Goal: Task Accomplishment & Management: Complete application form

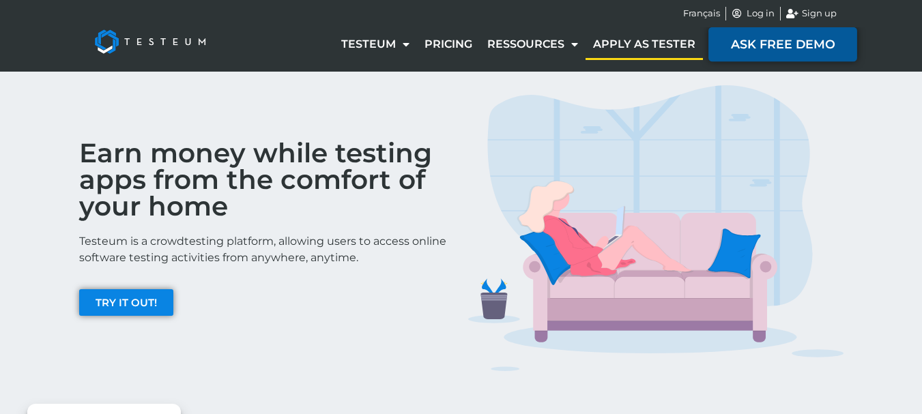
click at [805, 45] on span "ASK FREE DEMO" at bounding box center [783, 44] width 104 height 12
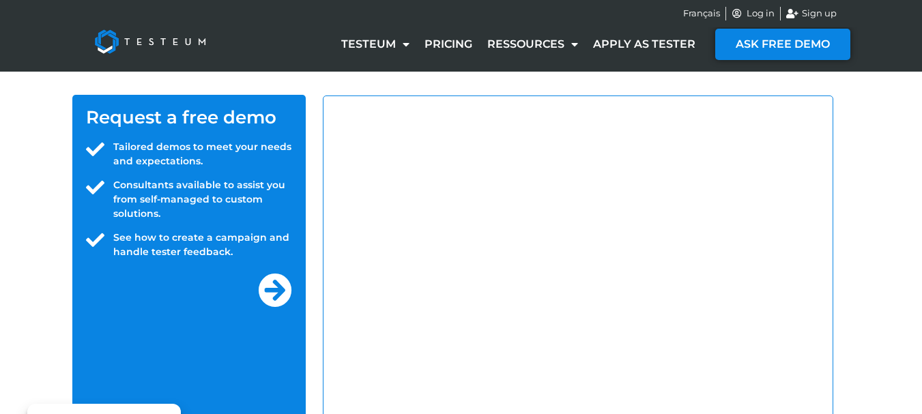
select select "IN"
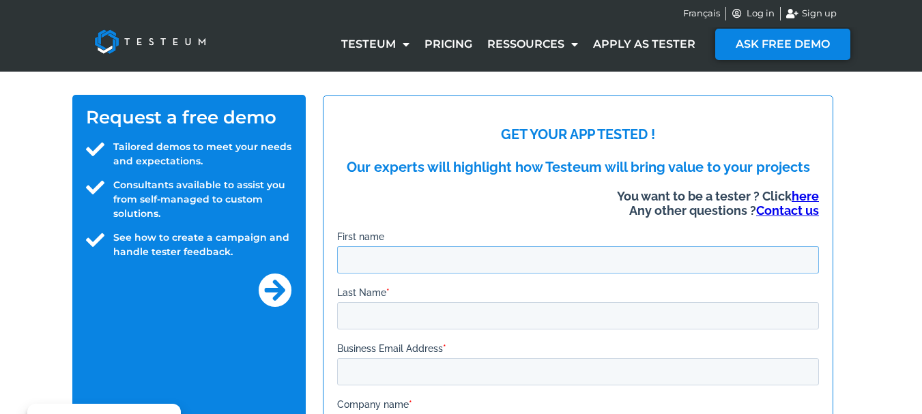
click at [474, 259] on input "First name" at bounding box center [577, 259] width 482 height 27
type input "GNANAVEL"
click at [434, 311] on input "Last Name *" at bounding box center [577, 315] width 482 height 27
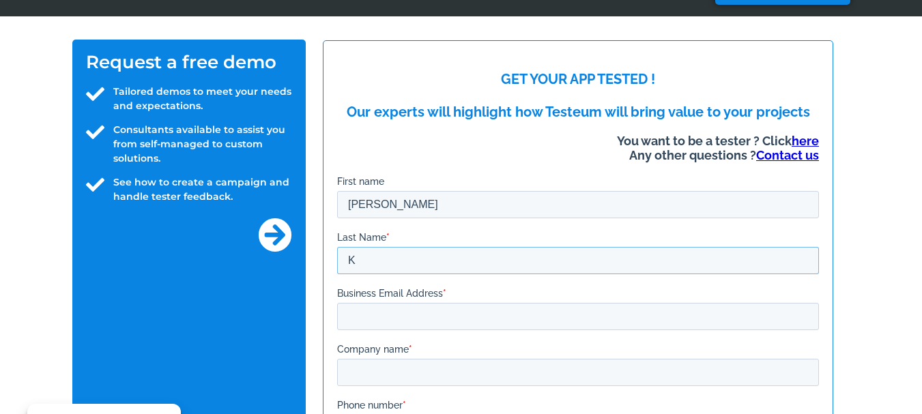
scroll to position [137, 0]
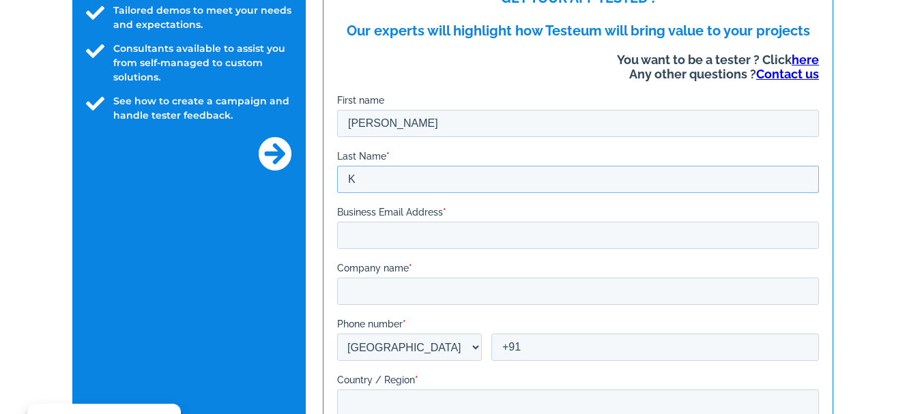
type input "K"
click at [438, 233] on input "Business Email Address *" at bounding box center [577, 235] width 482 height 27
type input "g"
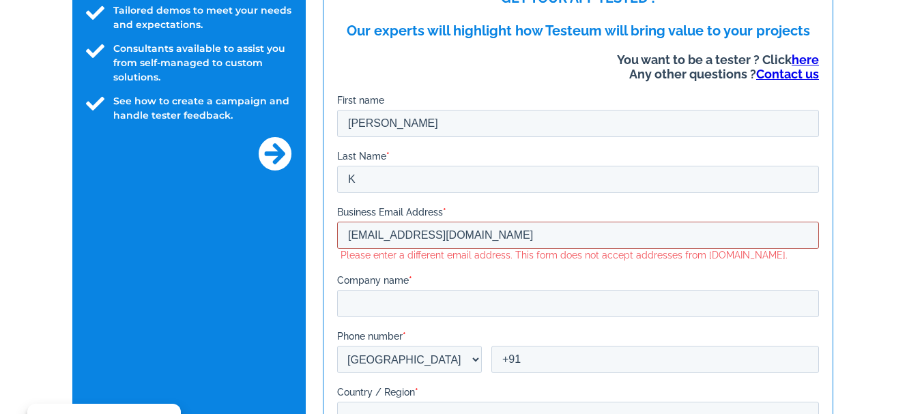
type input "kgnanavel94@gmail.com"
click at [421, 303] on input "Company name *" at bounding box center [577, 303] width 482 height 27
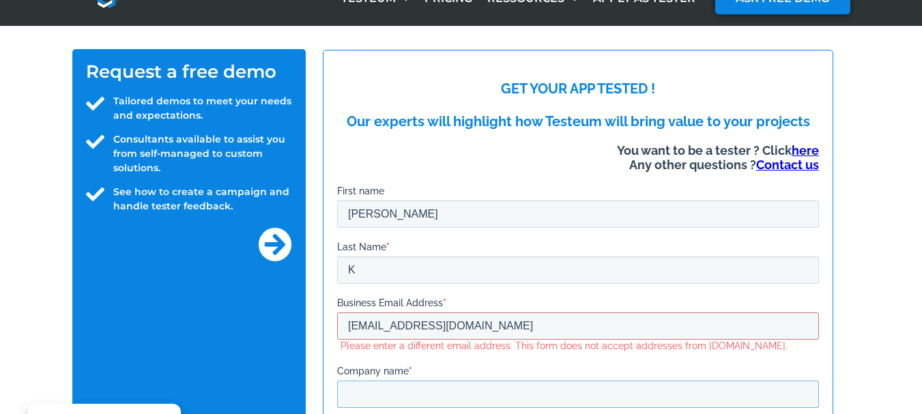
scroll to position [0, 0]
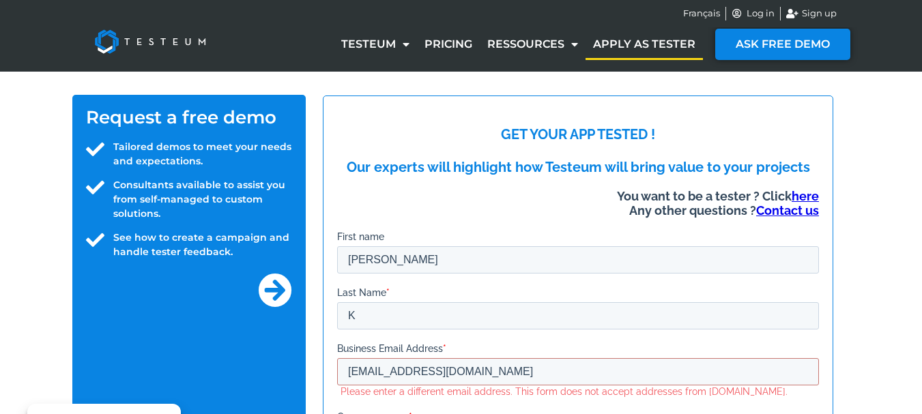
click at [633, 48] on link "Apply as tester" at bounding box center [644, 44] width 117 height 31
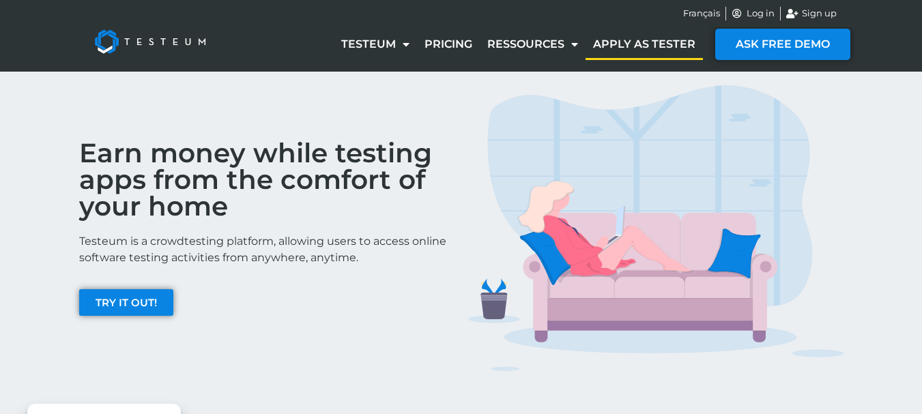
click at [644, 38] on link "Apply as tester" at bounding box center [644, 44] width 117 height 31
click at [538, 46] on link "Ressources" at bounding box center [533, 44] width 106 height 31
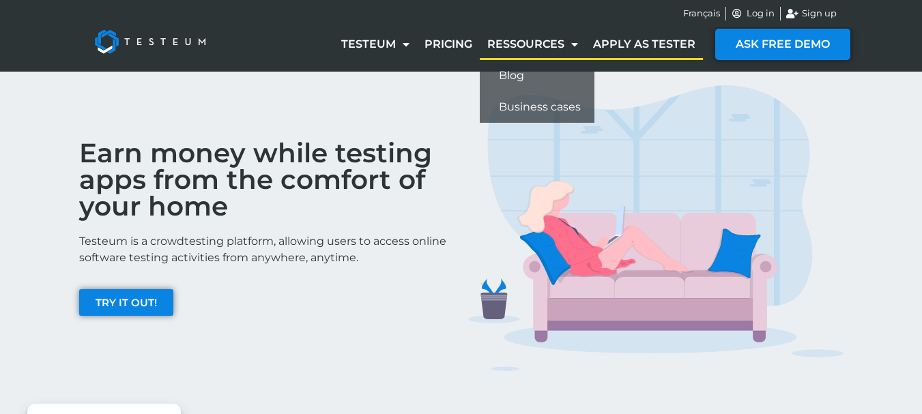
click at [526, 39] on link "Ressources" at bounding box center [533, 44] width 106 height 31
click at [577, 41] on span "Menu" at bounding box center [571, 44] width 14 height 25
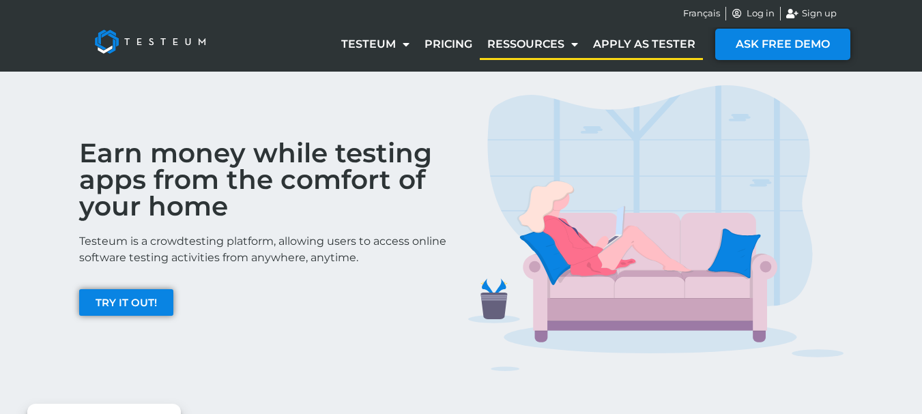
click at [576, 40] on span "Menu" at bounding box center [571, 44] width 14 height 25
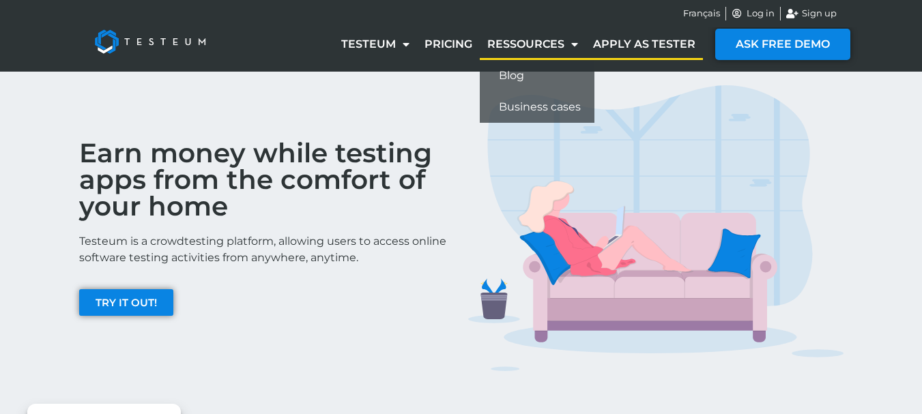
click at [540, 35] on link "Ressources" at bounding box center [533, 44] width 106 height 31
click at [568, 42] on span "Menu" at bounding box center [571, 44] width 14 height 25
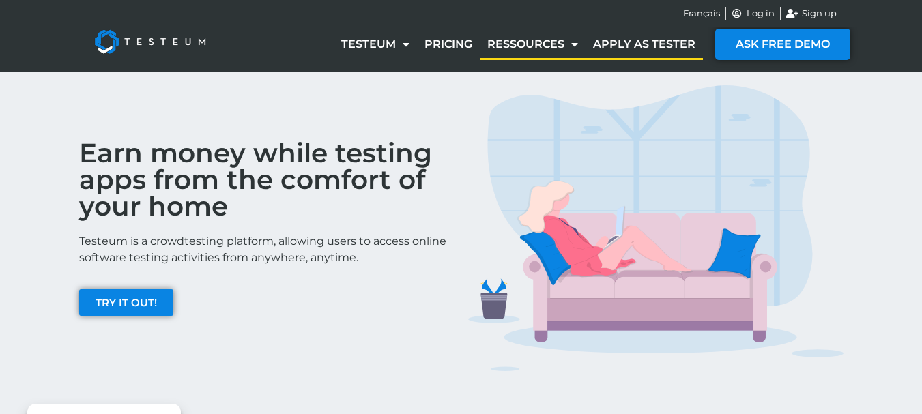
click at [568, 42] on span "Menu" at bounding box center [571, 44] width 14 height 25
drag, startPoint x: 799, startPoint y: 169, endPoint x: 900, endPoint y: 88, distance: 128.7
click at [900, 88] on div "Earn money while testing apps from the comfort of your home Testeum is a crowdt…" at bounding box center [461, 229] width 922 height 314
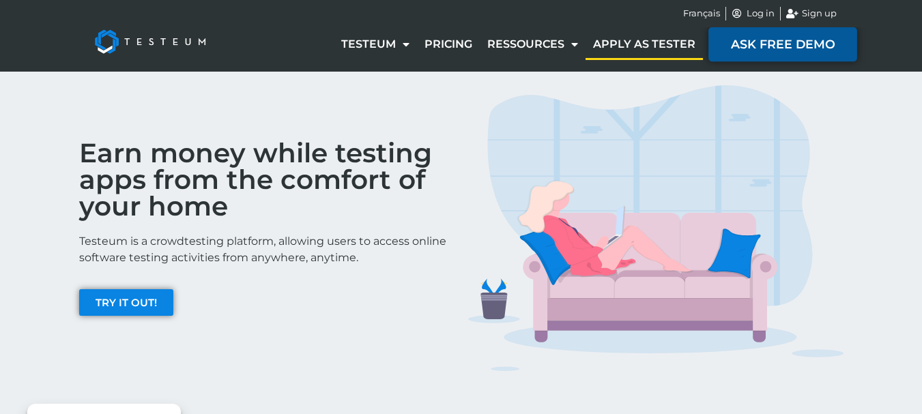
click at [777, 46] on span "ASK FREE DEMO" at bounding box center [783, 44] width 104 height 12
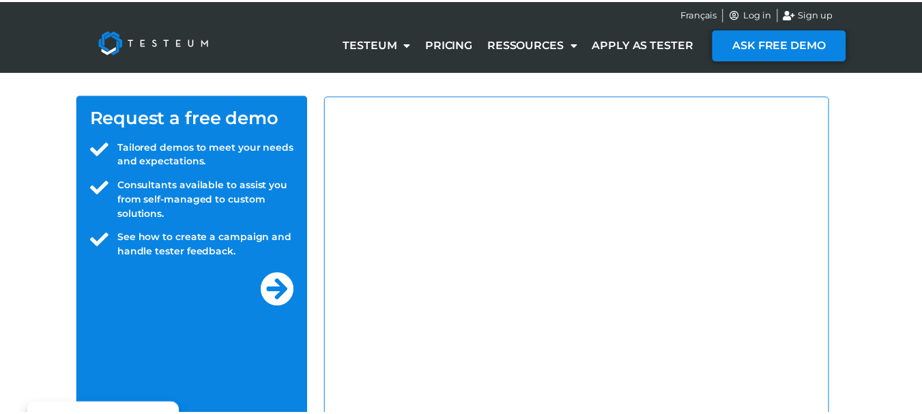
select select "IN"
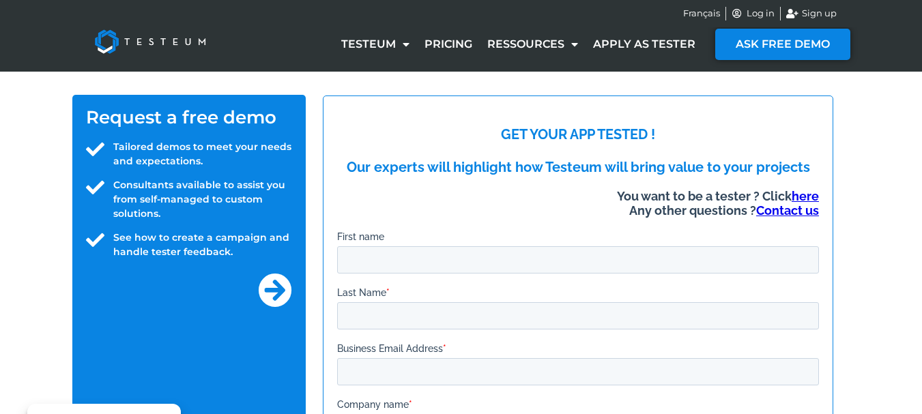
drag, startPoint x: 854, startPoint y: 152, endPoint x: 863, endPoint y: 99, distance: 53.9
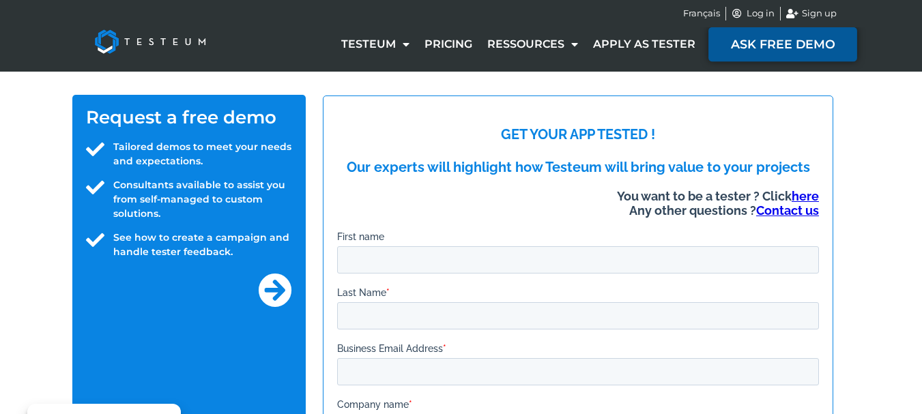
click at [776, 41] on span "ASK FREE DEMO" at bounding box center [783, 44] width 104 height 12
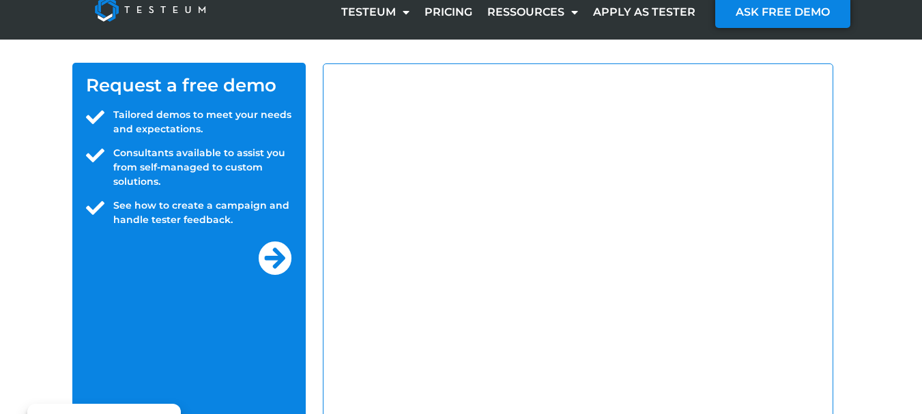
scroll to position [42, 0]
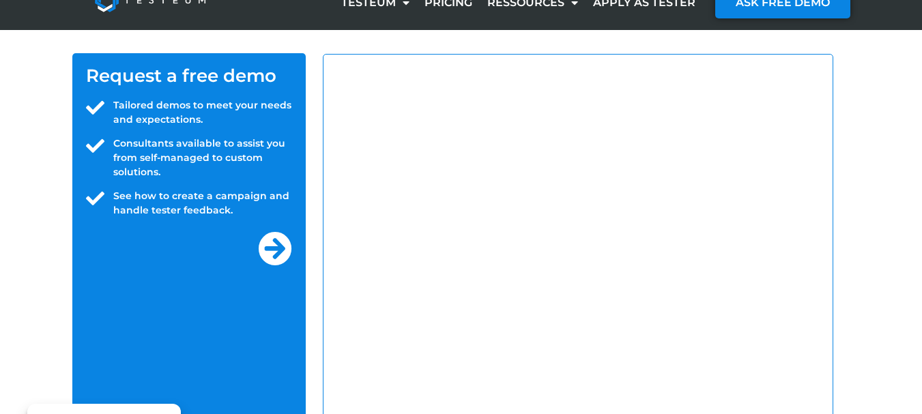
select select "IN"
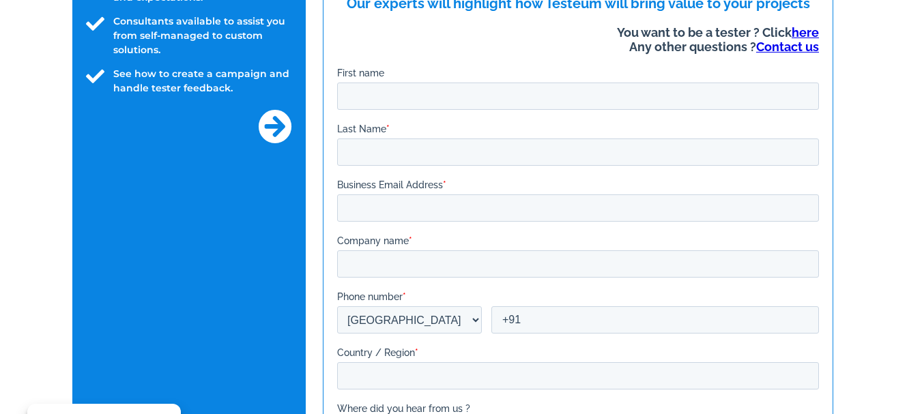
scroll to position [0, 0]
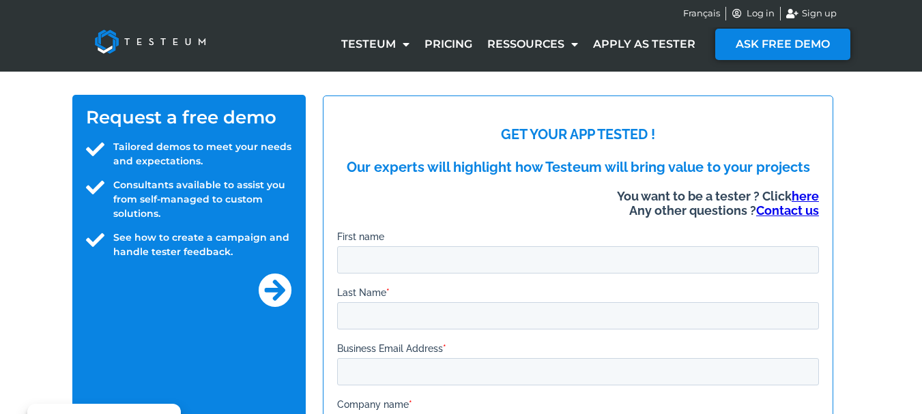
drag, startPoint x: 880, startPoint y: 109, endPoint x: 867, endPoint y: 83, distance: 29.6
drag, startPoint x: 848, startPoint y: 96, endPoint x: 861, endPoint y: 110, distance: 18.4
drag, startPoint x: 861, startPoint y: 110, endPoint x: 881, endPoint y: 185, distance: 77.8
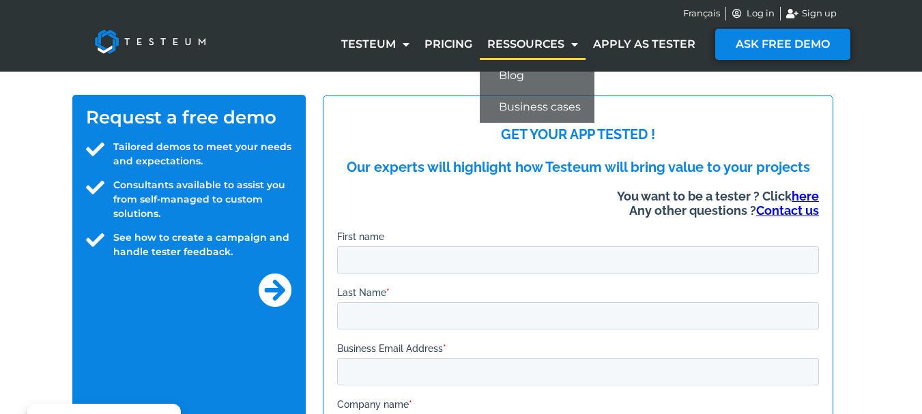
click at [566, 42] on span "Menu" at bounding box center [571, 44] width 14 height 25
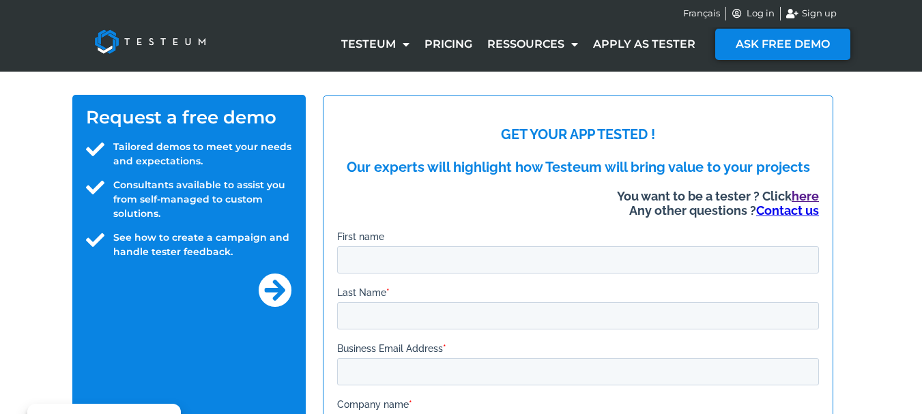
click at [805, 195] on link "here" at bounding box center [804, 195] width 27 height 14
